Goal: Task Accomplishment & Management: Manage account settings

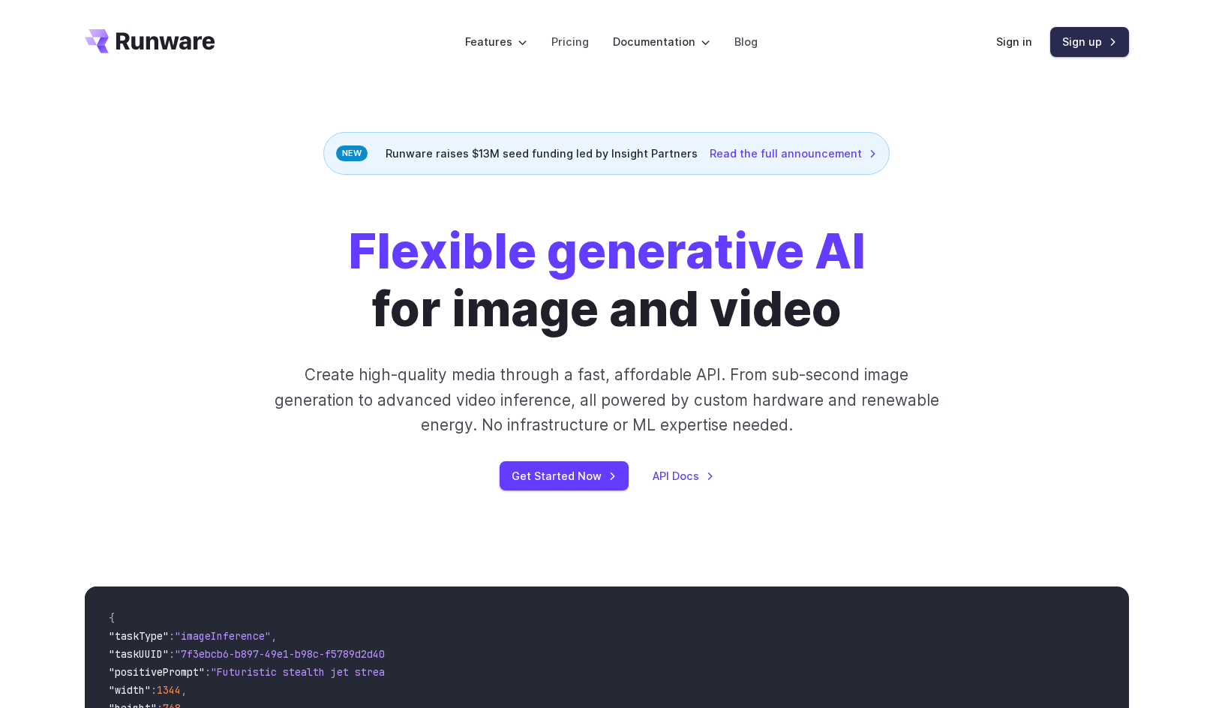
click at [1081, 48] on link "Sign up" at bounding box center [1089, 41] width 79 height 29
click at [1019, 50] on div "Sign in Sign up" at bounding box center [1062, 41] width 133 height 29
click at [1018, 44] on link "Sign in" at bounding box center [1014, 41] width 36 height 17
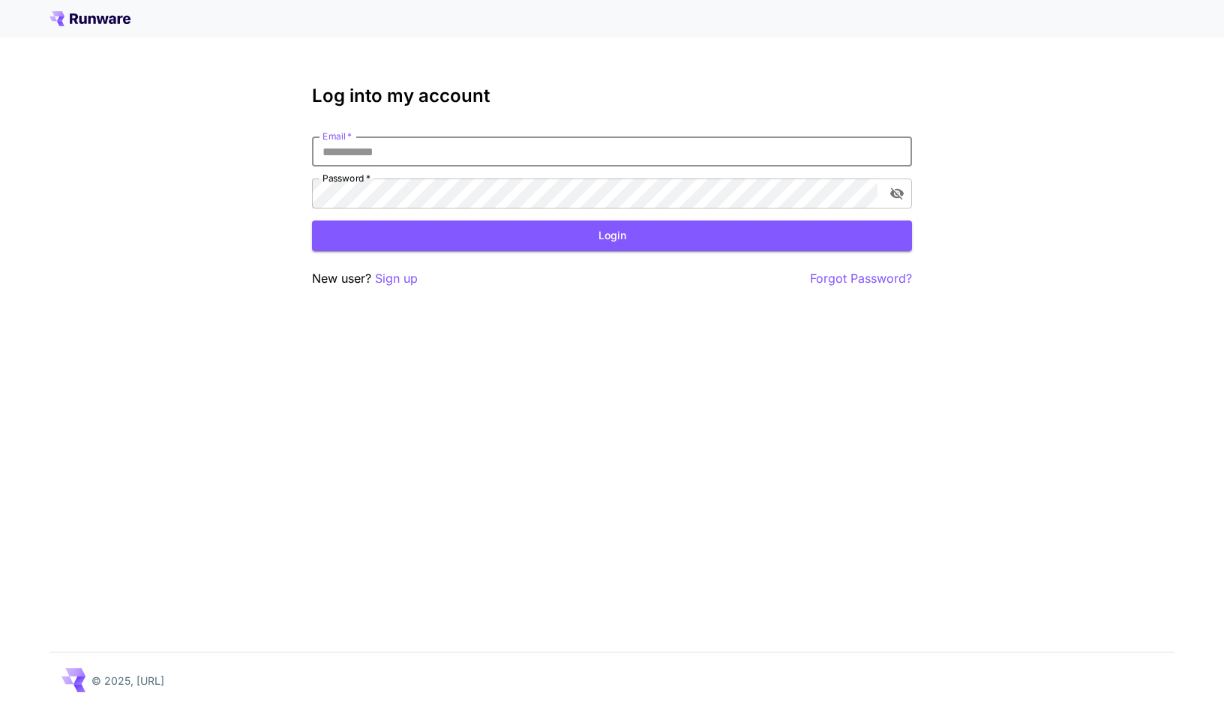
click at [386, 158] on input "Email   *" at bounding box center [612, 152] width 600 height 30
